Goal: Obtain resource: Download file/media

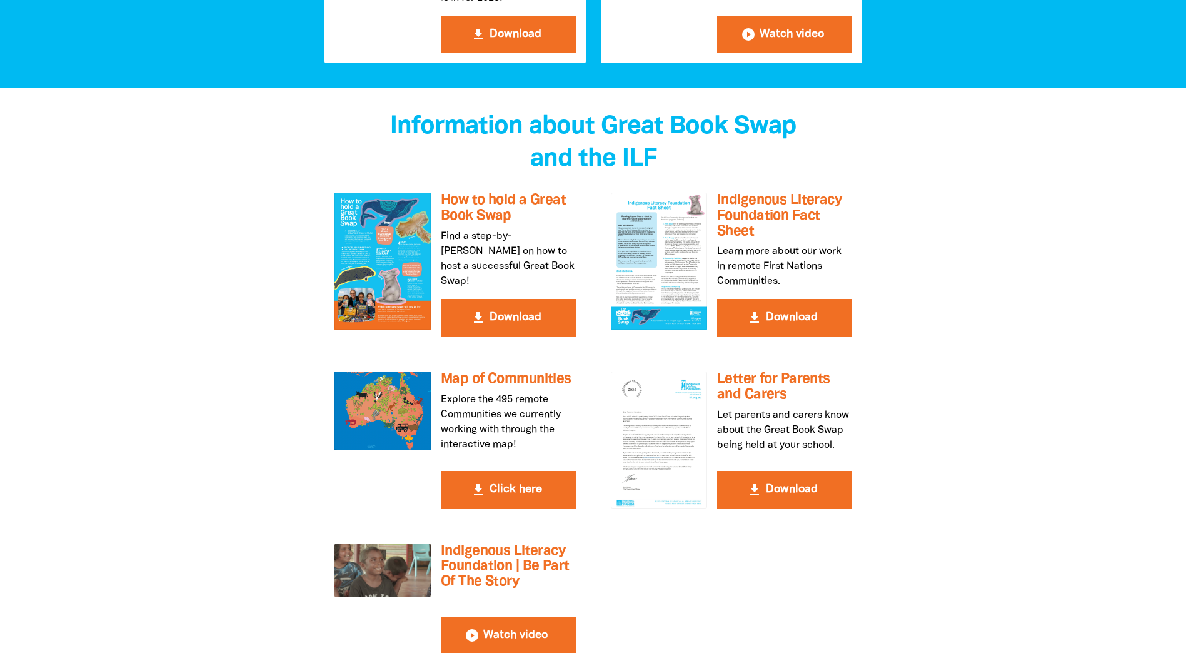
scroll to position [2126, 0]
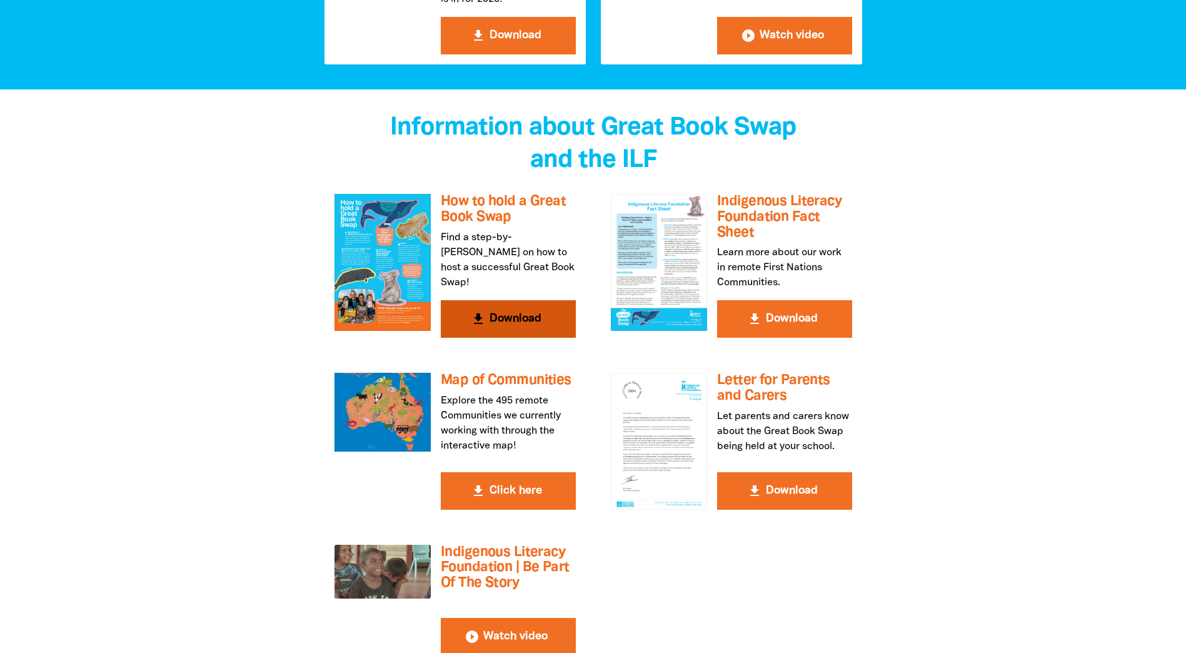
click at [478, 311] on icon "get_app" at bounding box center [478, 318] width 15 height 15
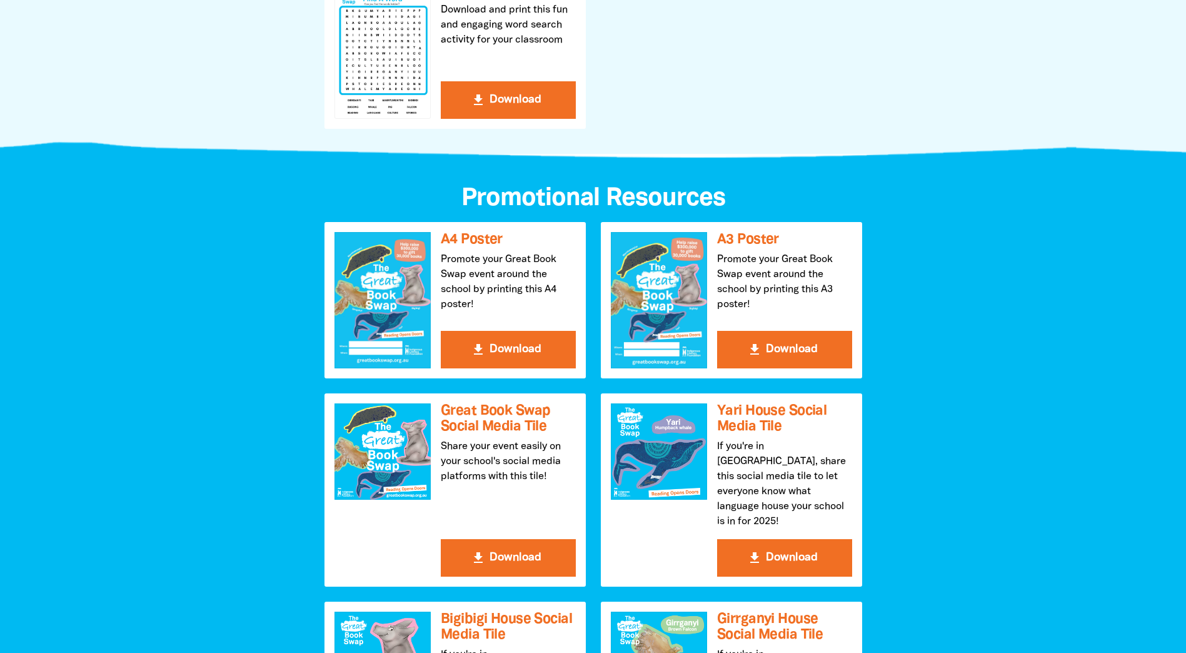
scroll to position [1188, 0]
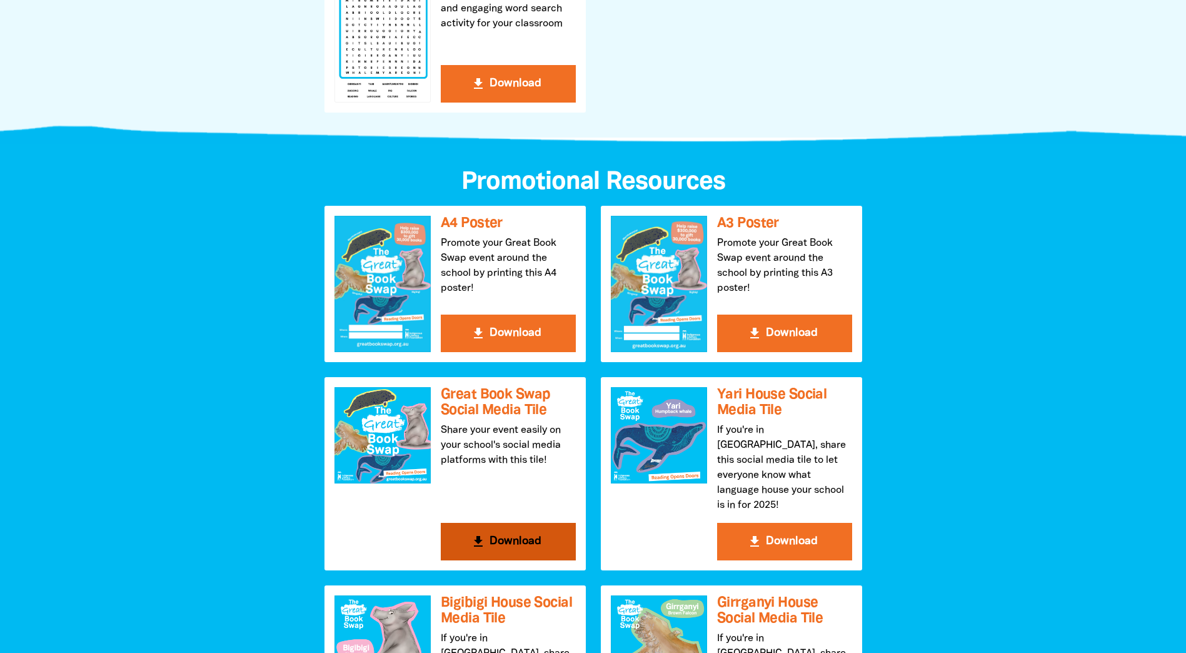
click at [510, 523] on button "get_app Download" at bounding box center [508, 542] width 135 height 38
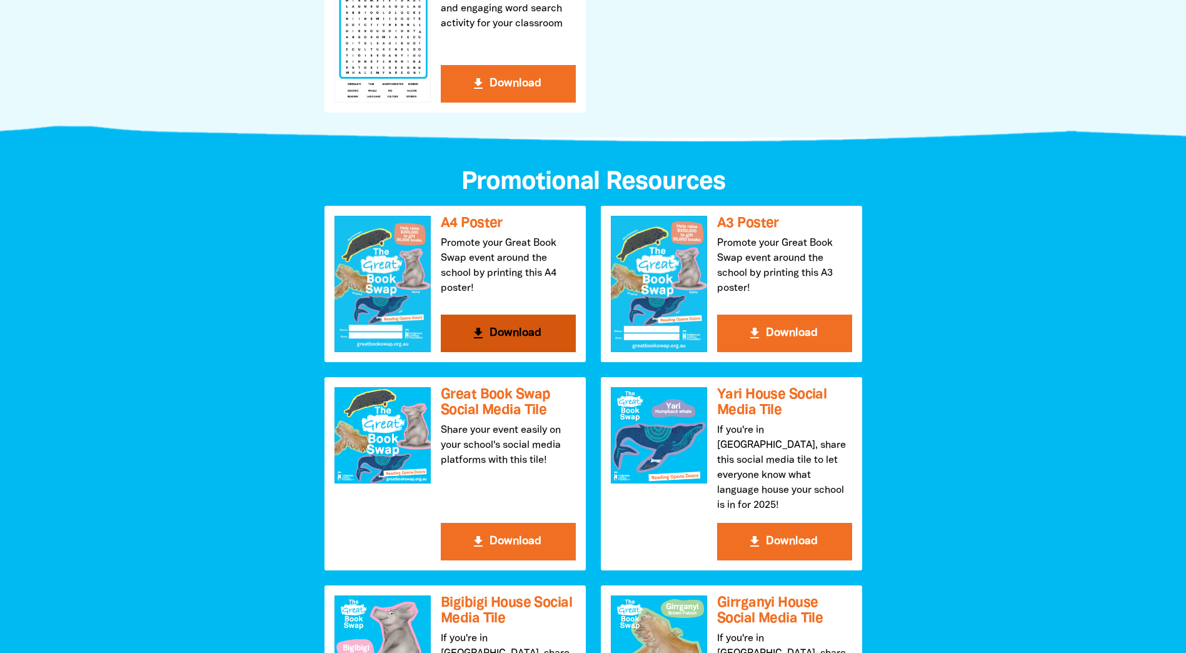
click at [483, 329] on icon "get_app" at bounding box center [478, 333] width 15 height 15
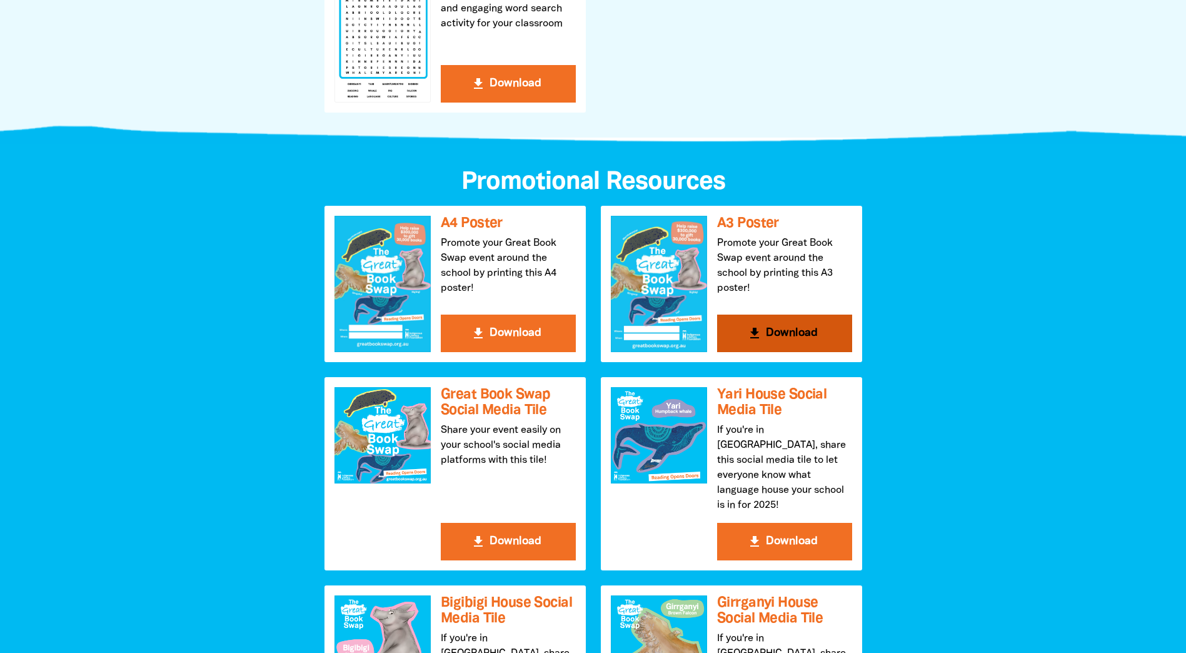
click at [765, 328] on button "get_app Download" at bounding box center [784, 333] width 135 height 38
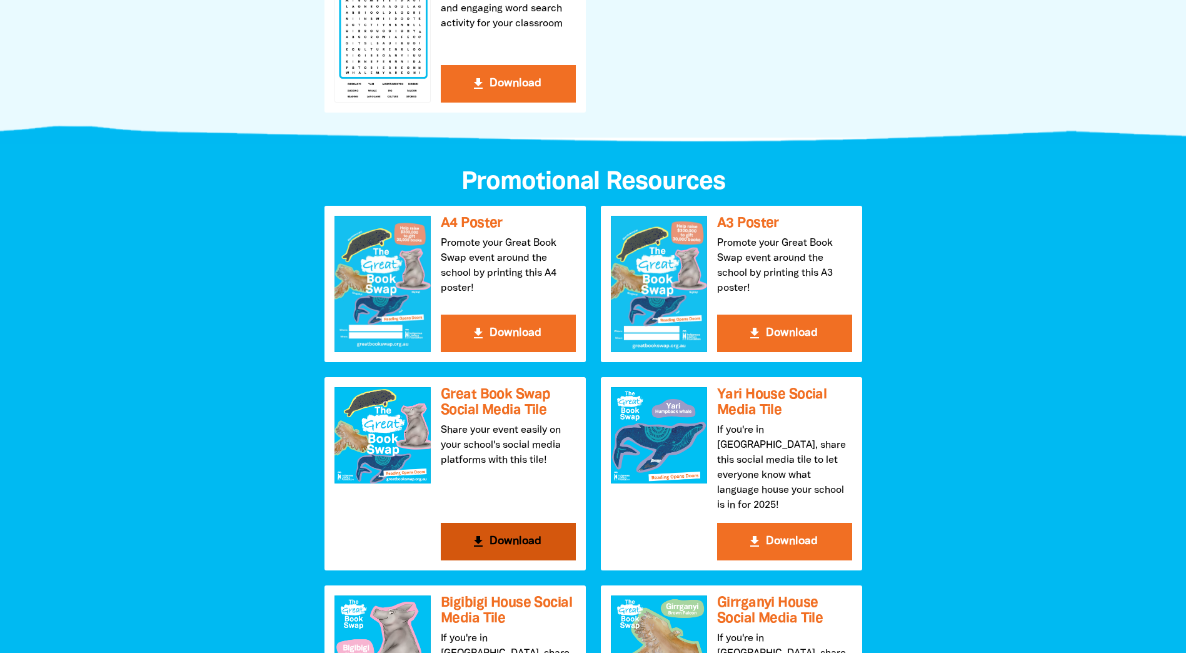
click at [506, 523] on button "get_app Download" at bounding box center [508, 542] width 135 height 38
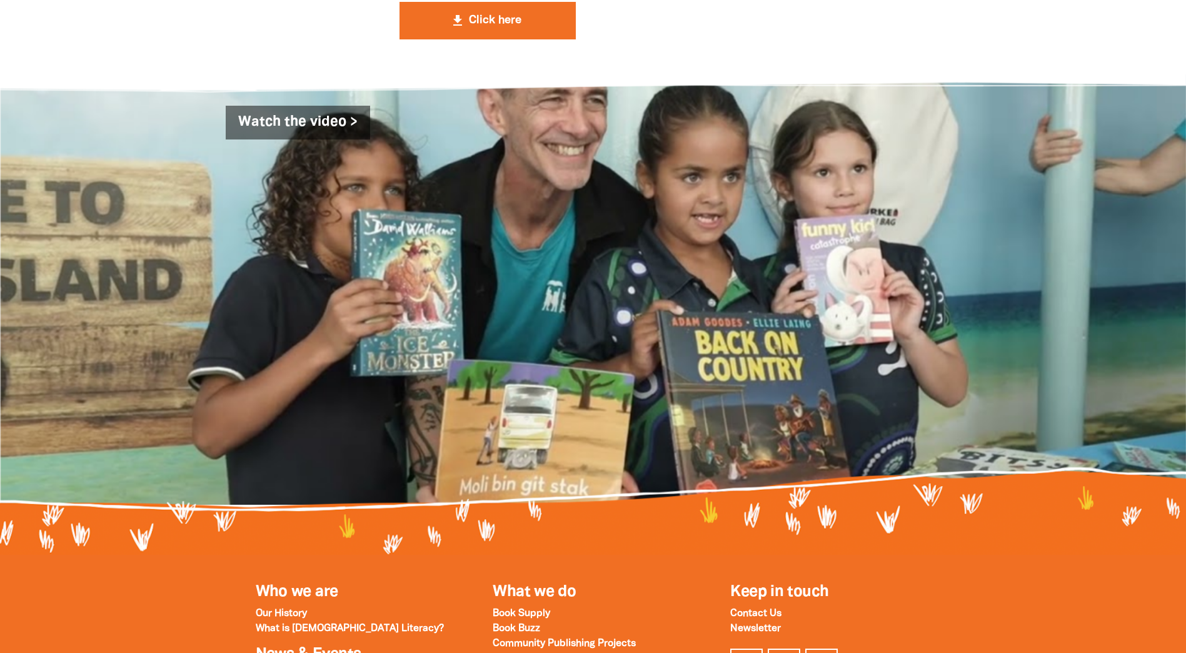
scroll to position [3876, 0]
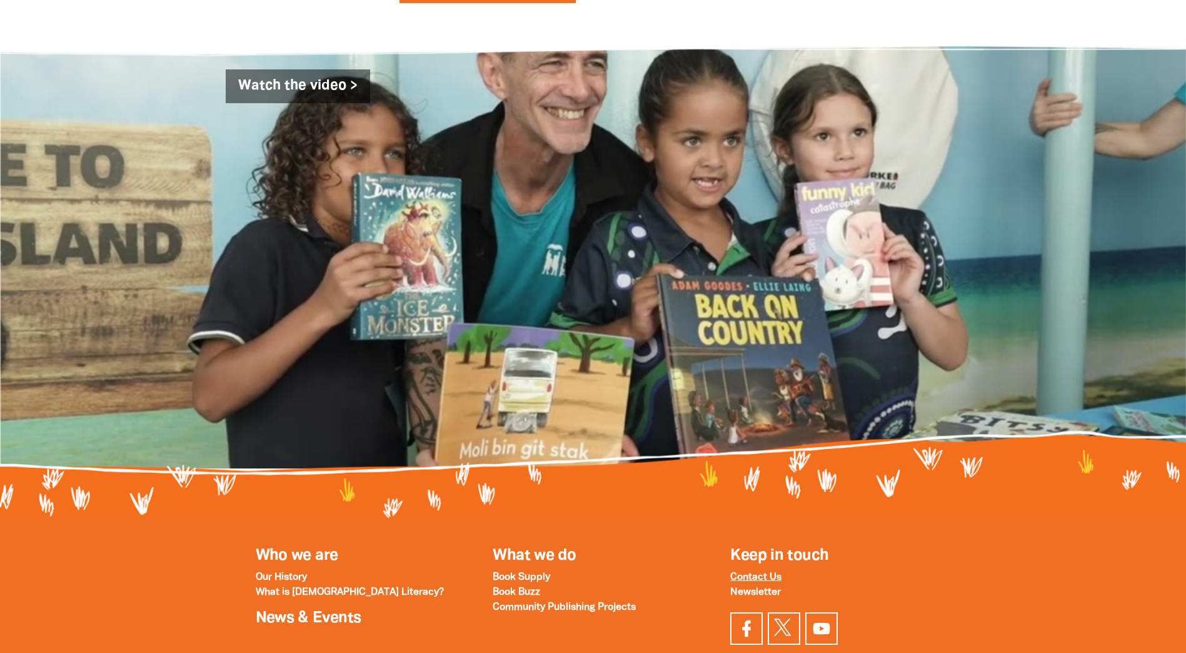
click at [760, 573] on strong "Contact Us" at bounding box center [755, 577] width 51 height 9
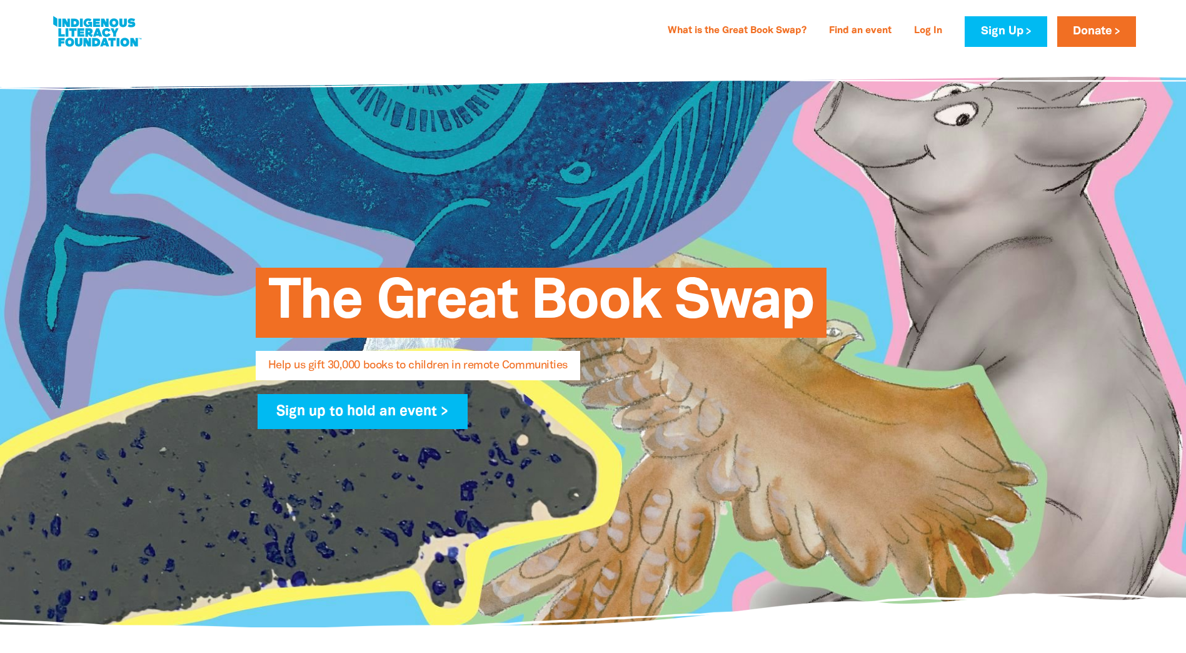
select select "AU"
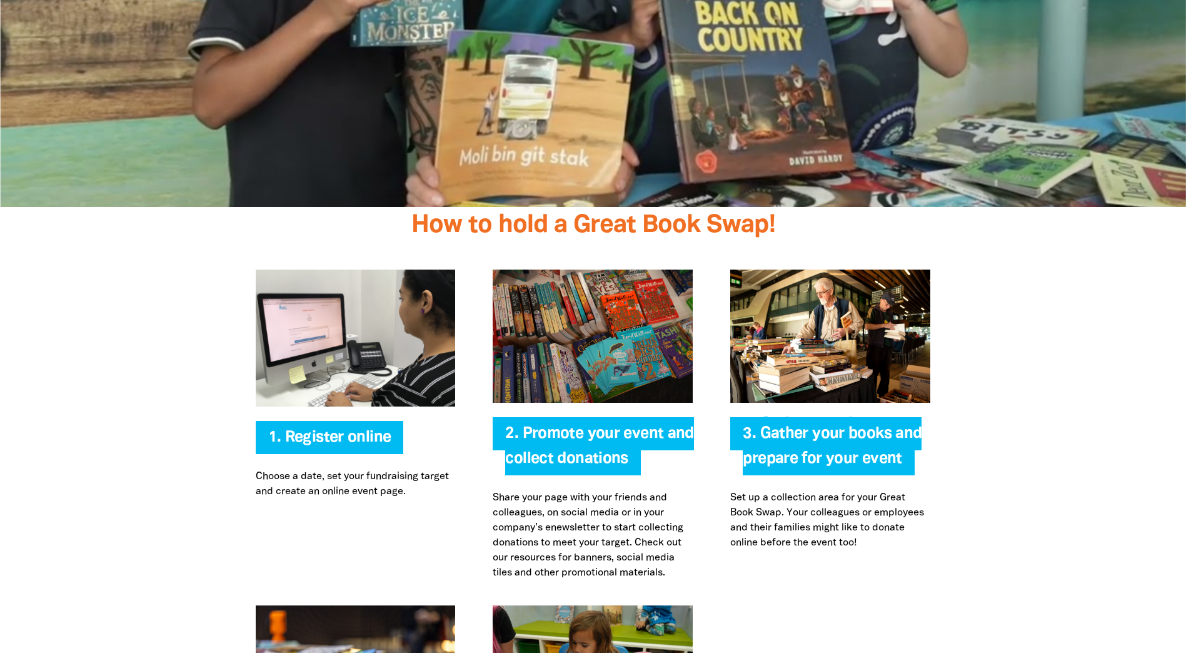
scroll to position [2313, 0]
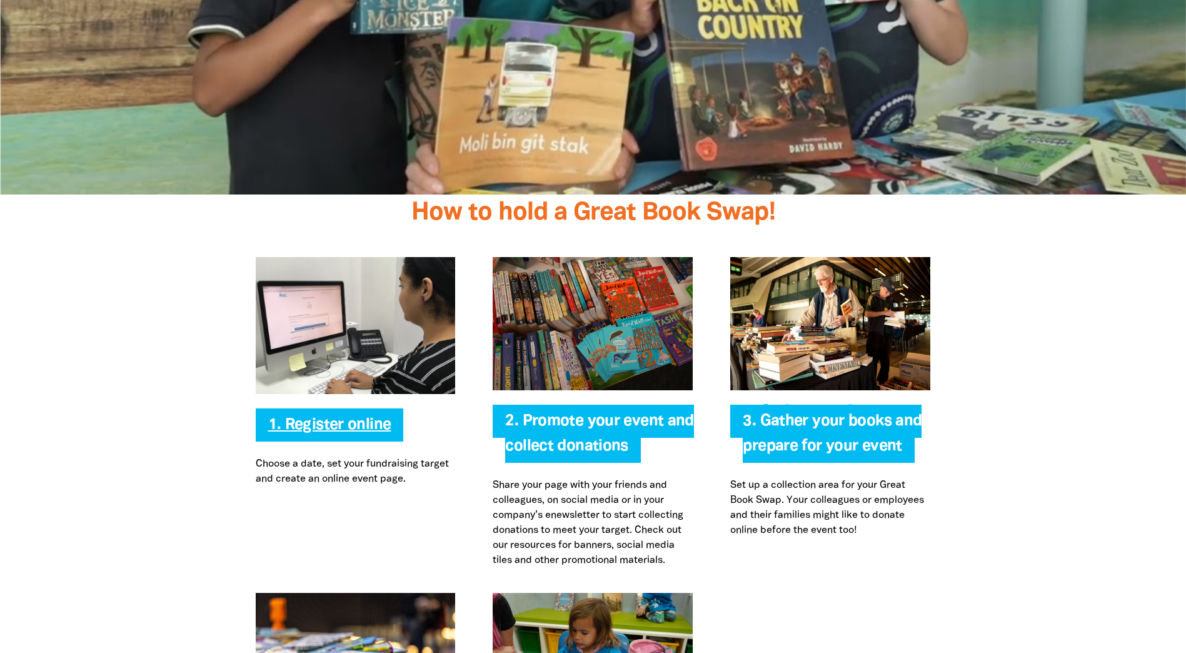
click at [317, 422] on link "1. Register online" at bounding box center [329, 425] width 123 height 14
select select "AU"
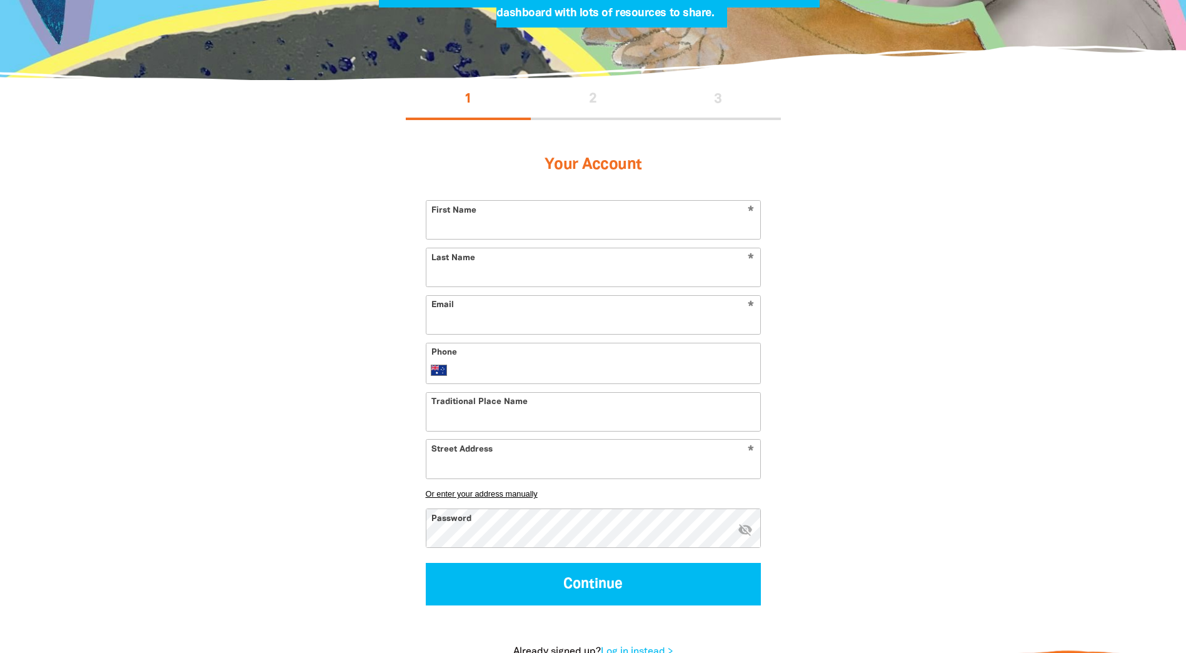
scroll to position [250, 0]
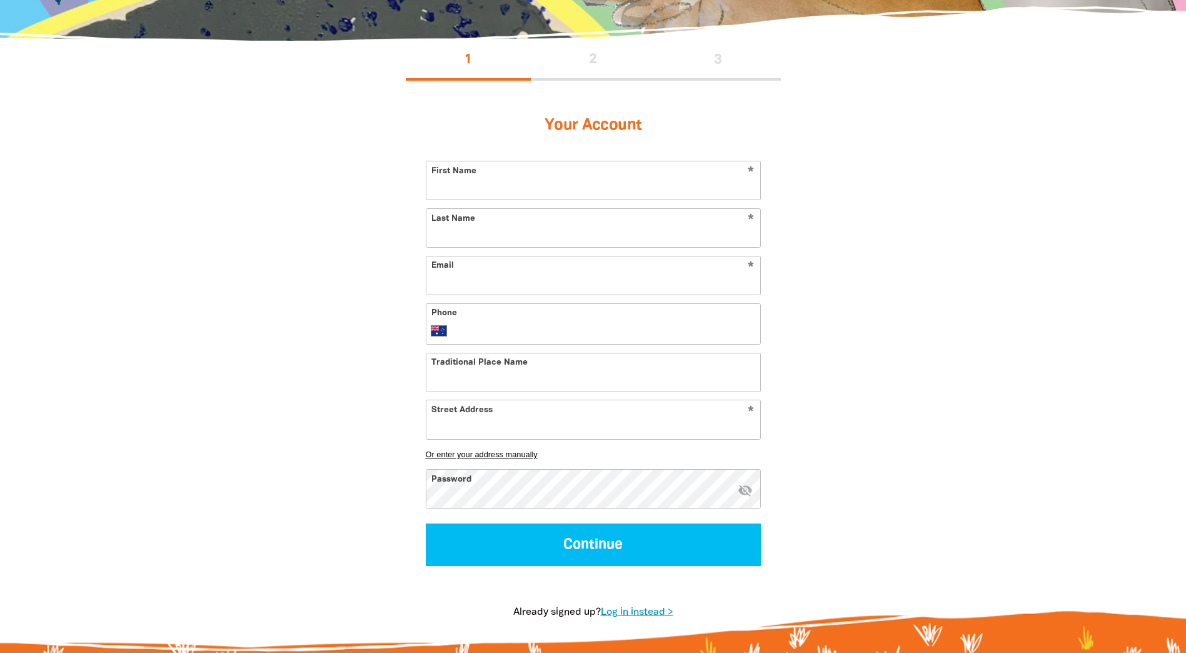
click at [634, 612] on link "Log in instead >" at bounding box center [637, 612] width 73 height 9
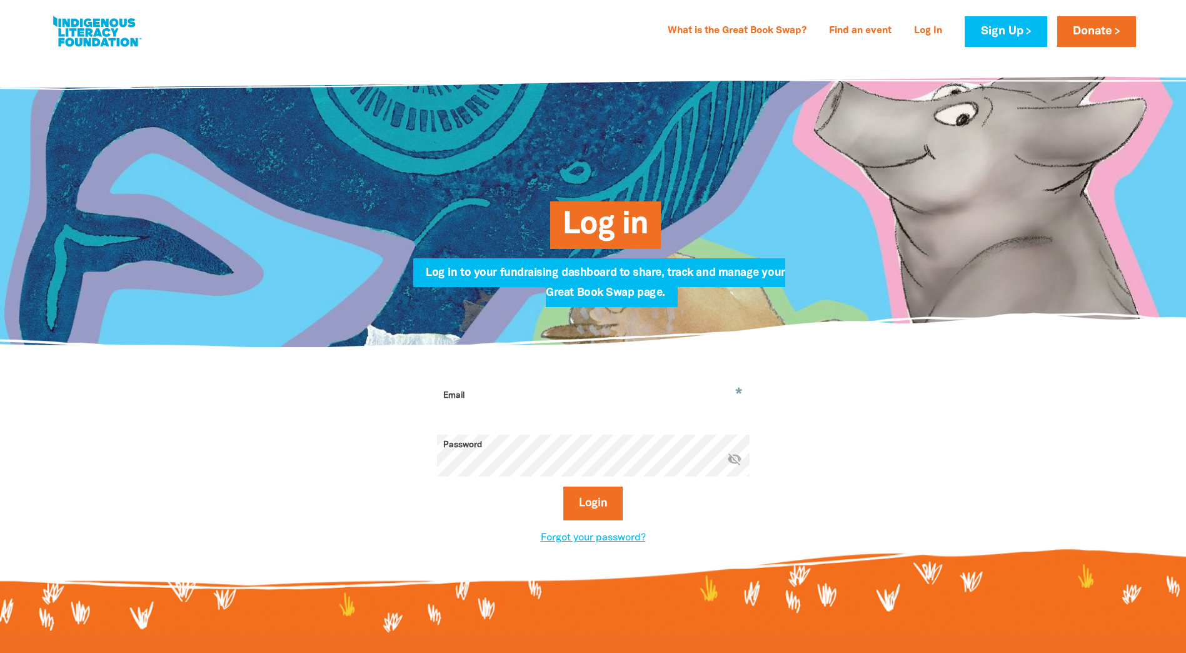
click at [474, 396] on input "Email" at bounding box center [593, 404] width 313 height 39
type input "[PERSON_NAME][EMAIL_ADDRESS][DOMAIN_NAME]"
click at [563, 486] on button "Login" at bounding box center [592, 503] width 59 height 34
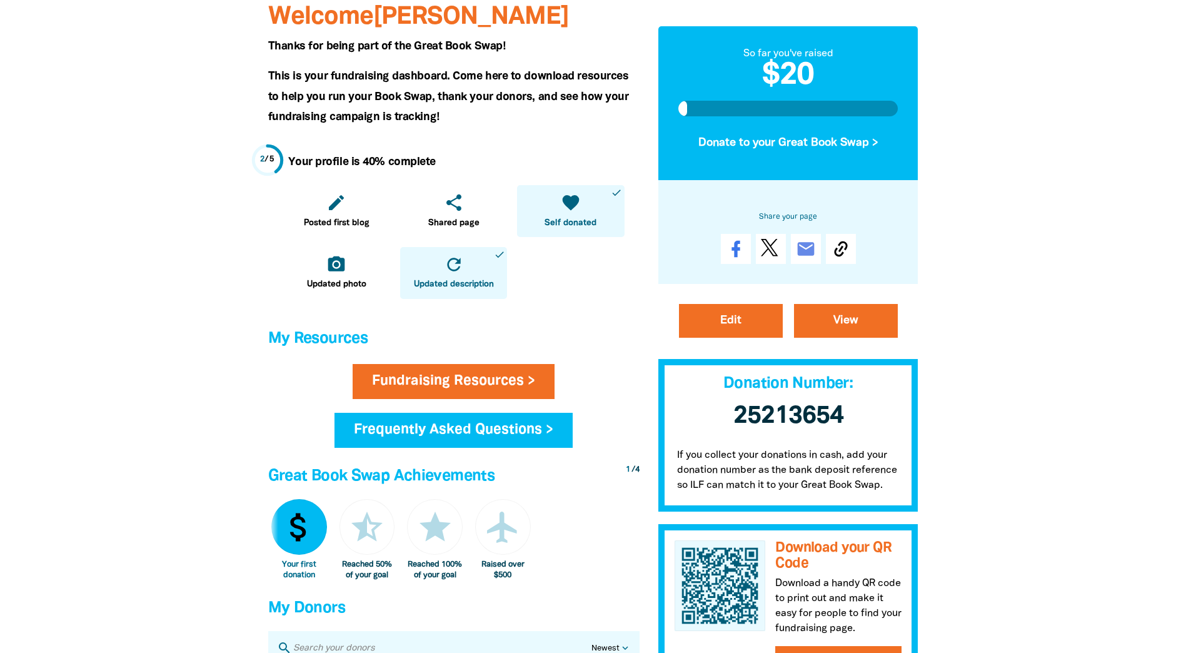
scroll to position [250, 0]
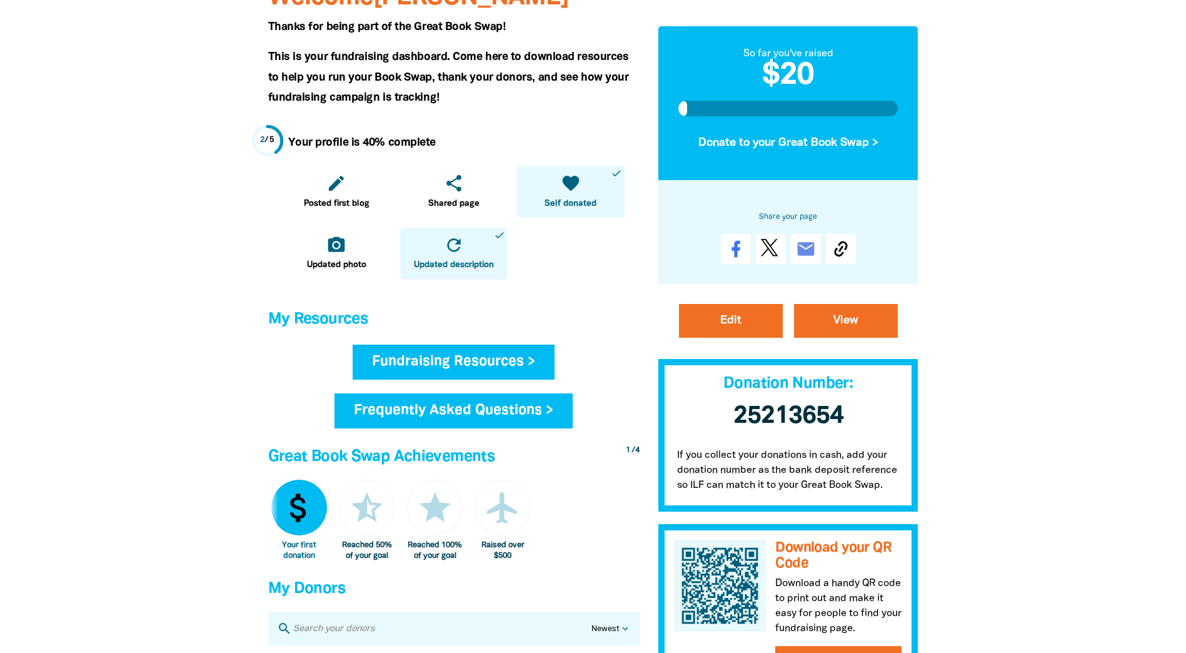
click at [413, 361] on link "Fundraising Resources >" at bounding box center [454, 361] width 202 height 35
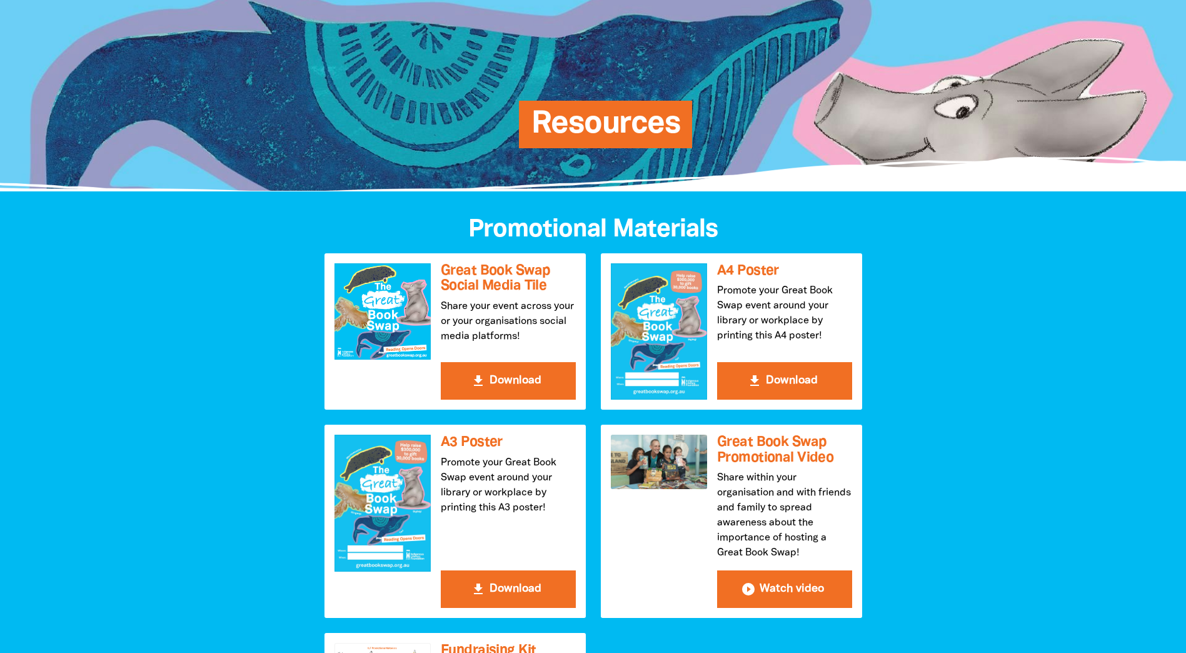
scroll to position [125, 0]
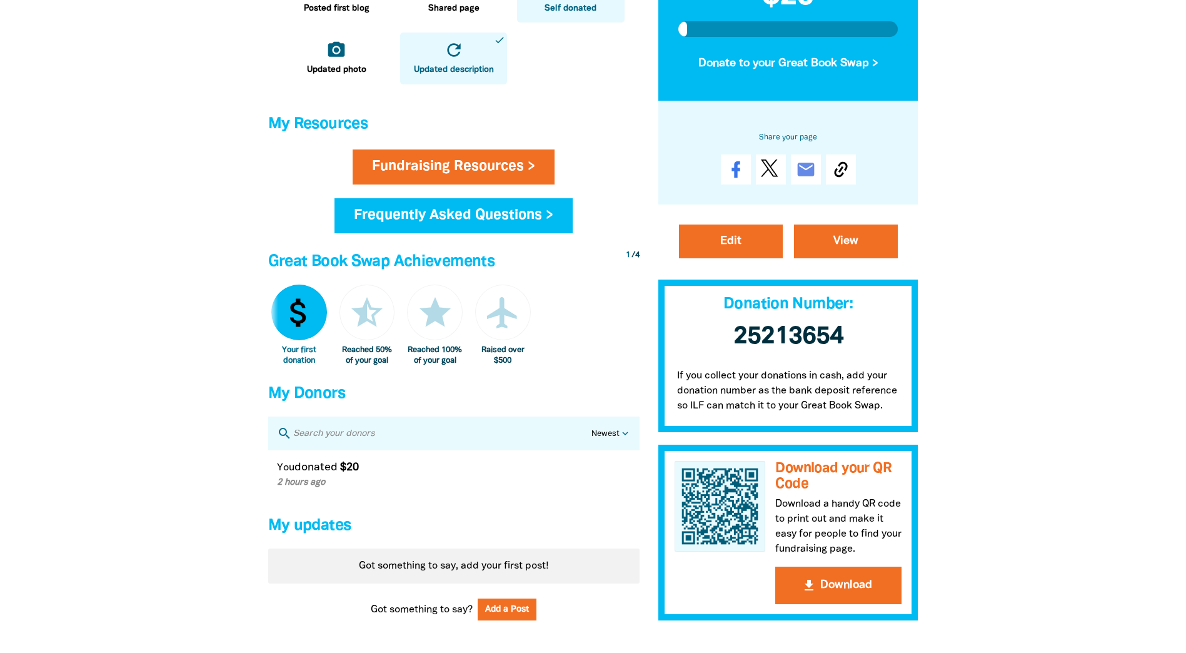
scroll to position [508, 0]
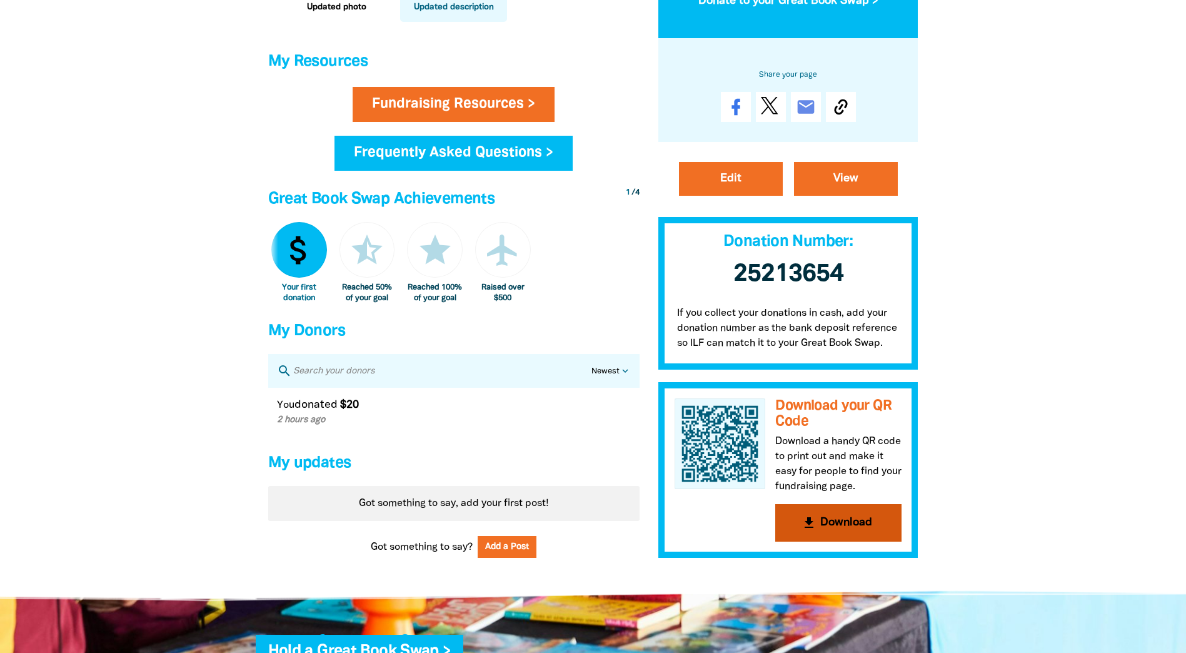
click at [847, 533] on button "get_app Download" at bounding box center [838, 523] width 126 height 38
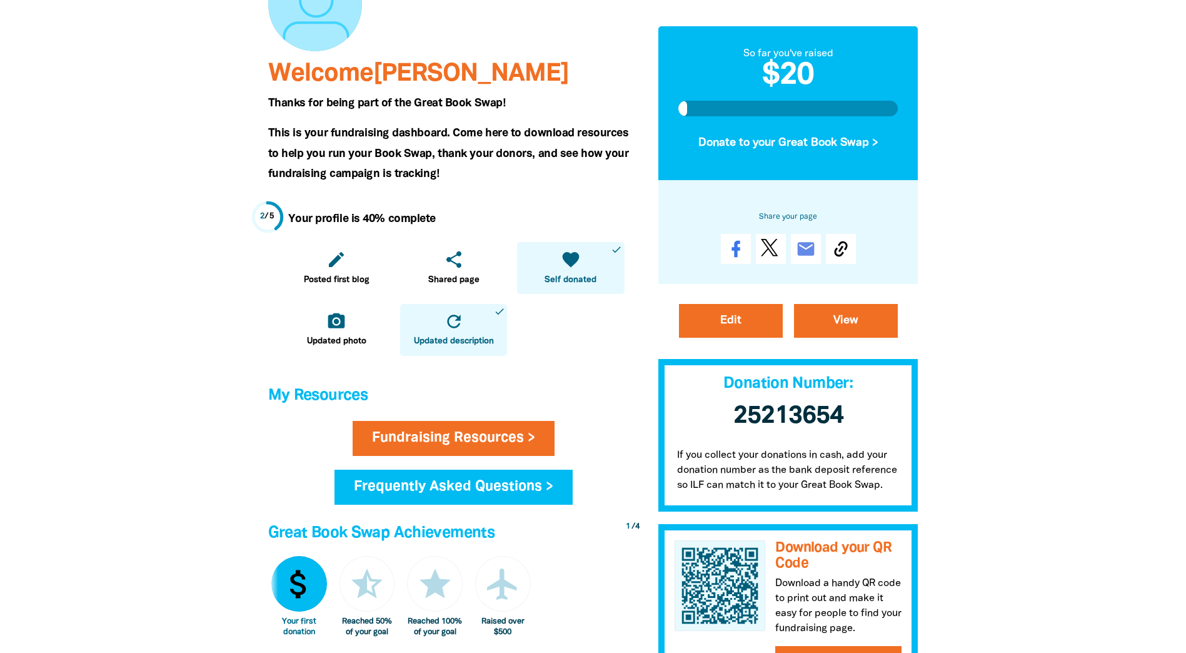
scroll to position [195, 0]
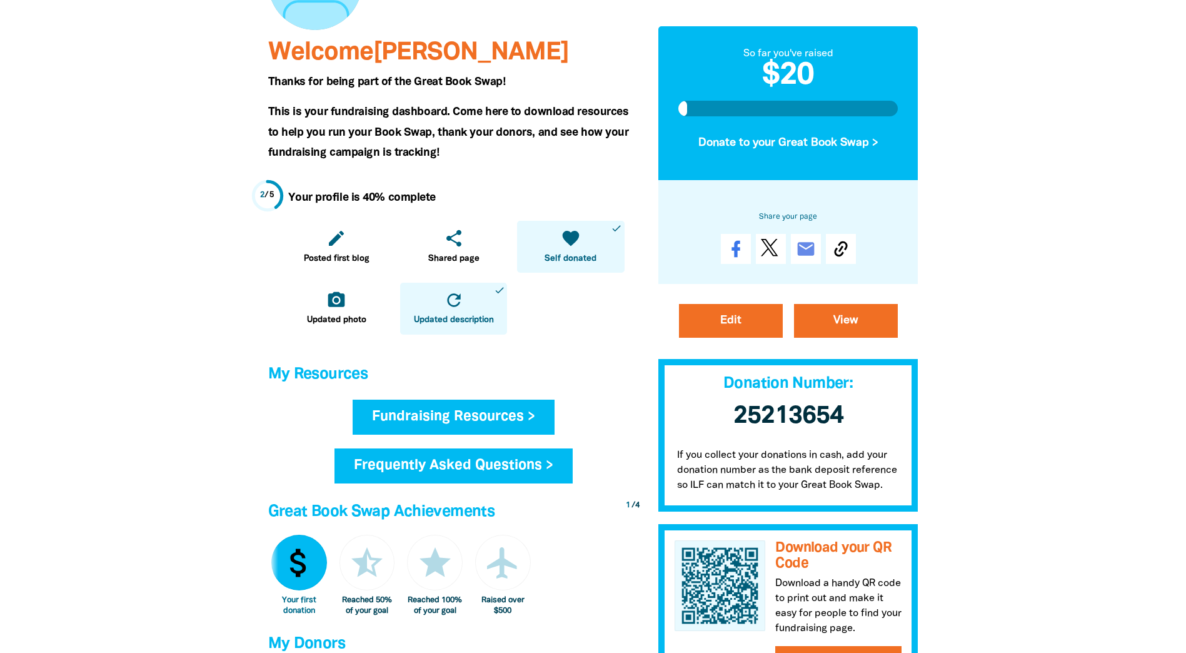
click at [428, 418] on link "Fundraising Resources >" at bounding box center [454, 417] width 202 height 35
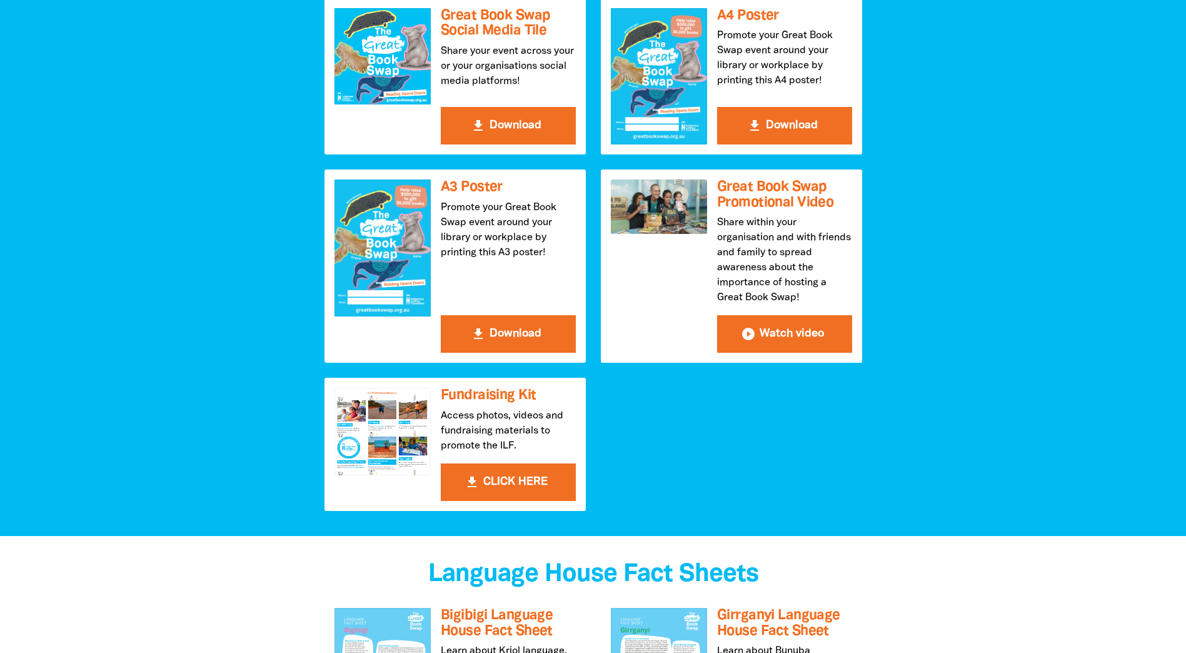
scroll to position [375, 0]
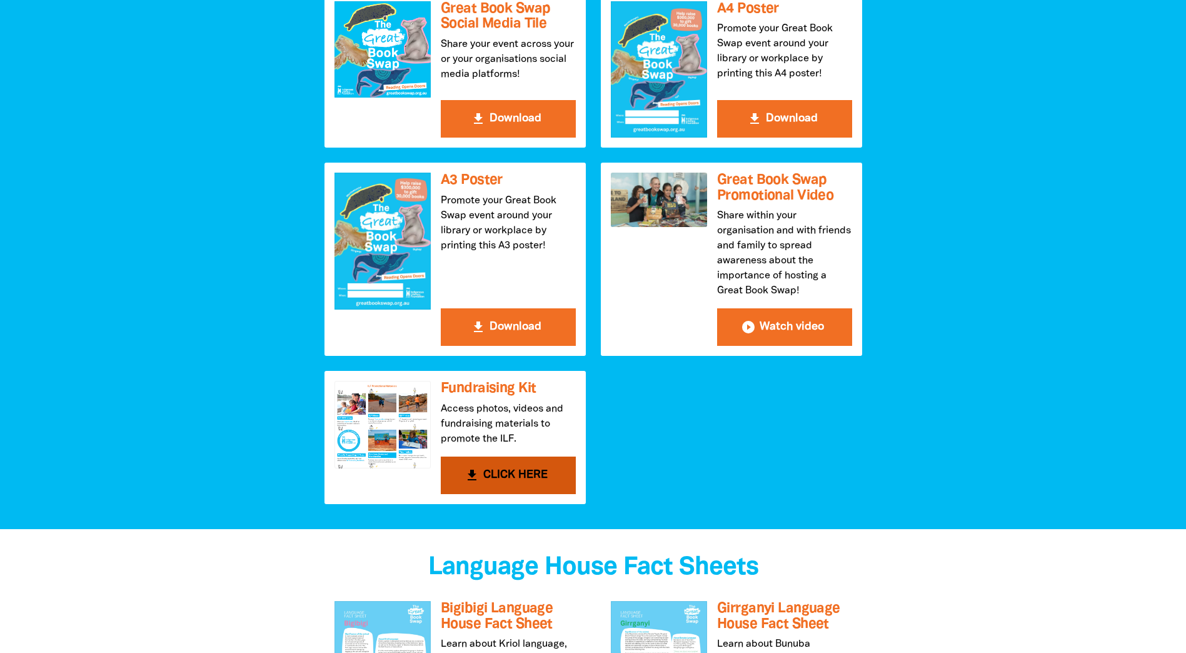
click at [494, 470] on button "get_app CLICK HERE" at bounding box center [508, 475] width 135 height 38
